Goal: Understand process/instructions: Learn how to perform a task or action

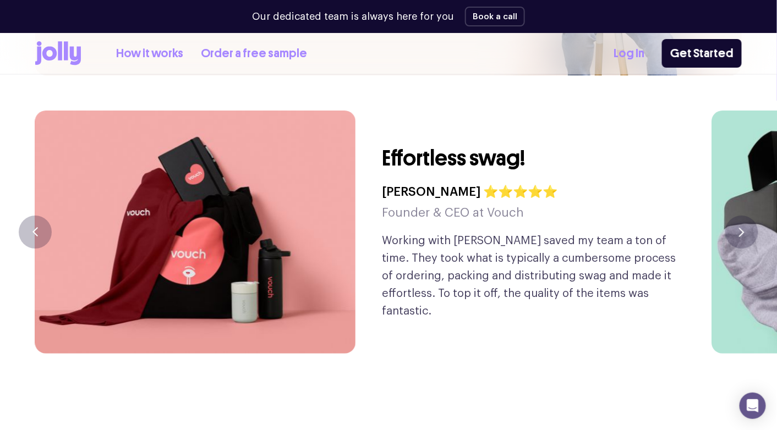
scroll to position [2556, 0]
click at [738, 216] on button "button" at bounding box center [741, 232] width 33 height 33
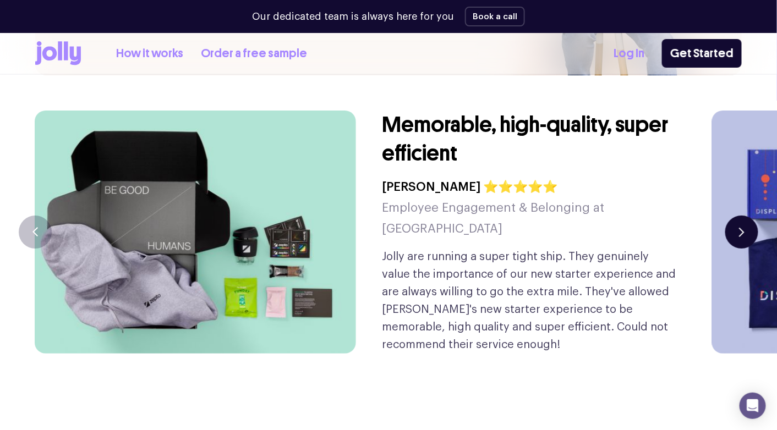
click at [738, 216] on button "button" at bounding box center [741, 232] width 33 height 33
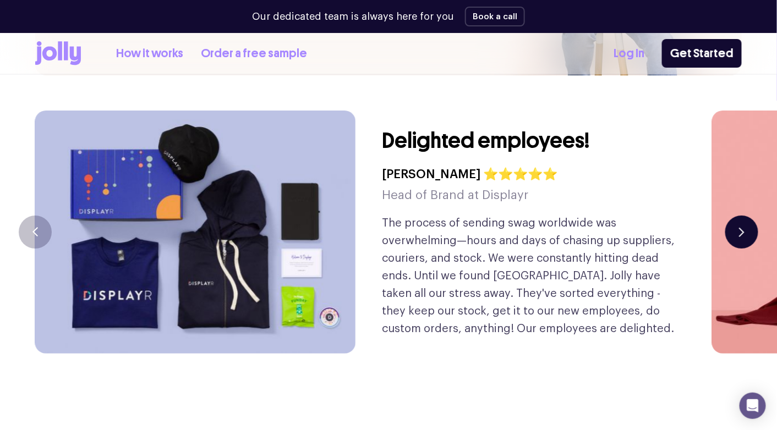
click at [738, 216] on button "button" at bounding box center [741, 232] width 33 height 33
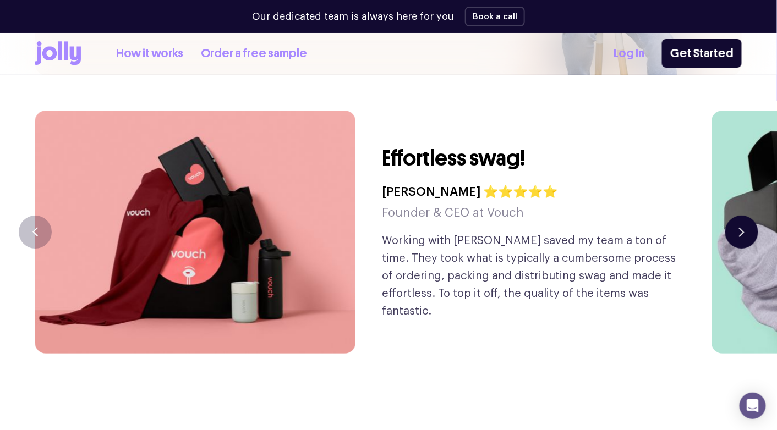
click at [738, 216] on button "button" at bounding box center [741, 232] width 33 height 33
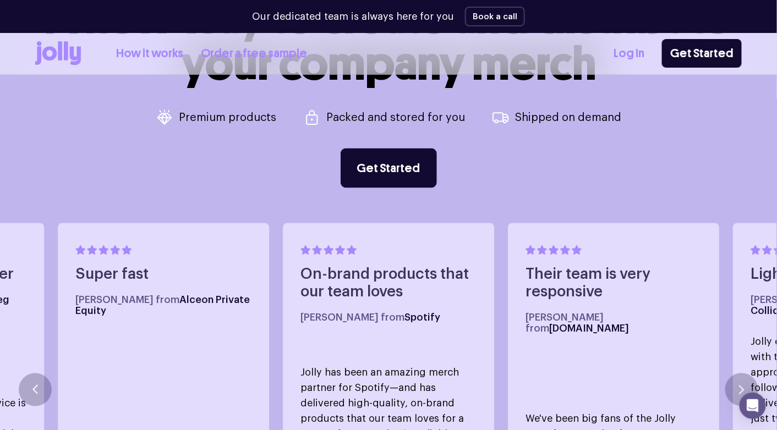
scroll to position [0, 0]
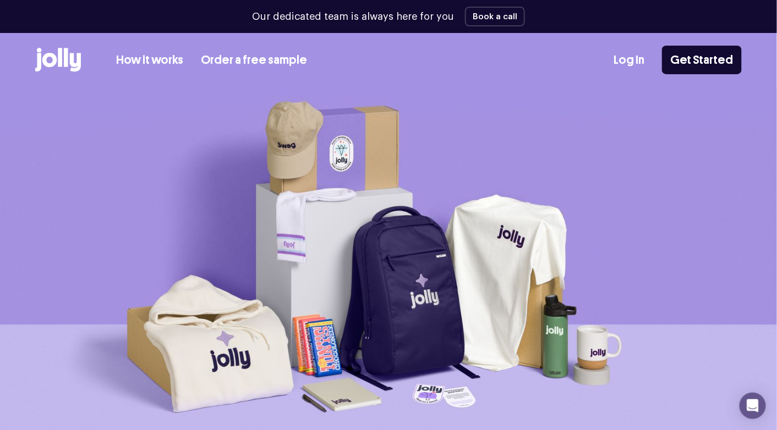
click at [138, 57] on link "How it works" at bounding box center [149, 60] width 67 height 18
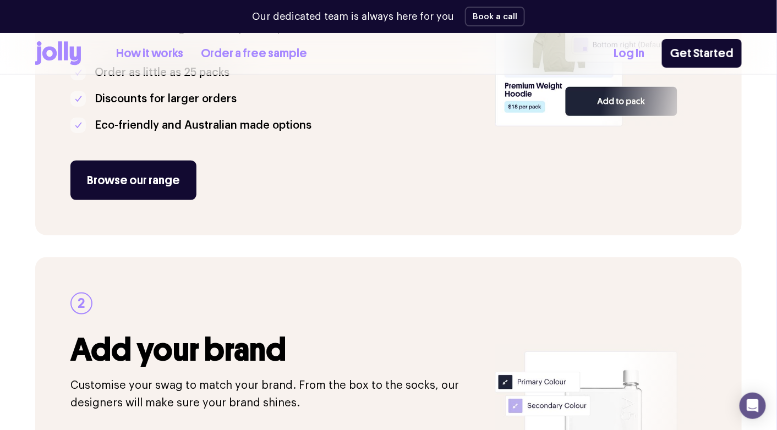
scroll to position [292, 0]
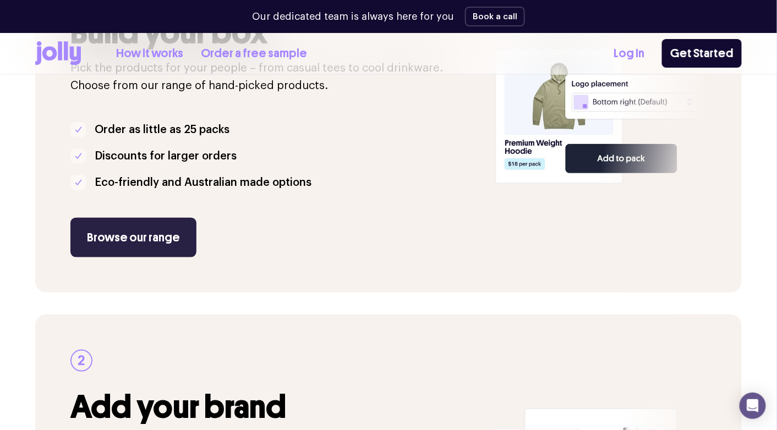
click at [130, 232] on link "Browse our range" at bounding box center [133, 238] width 126 height 40
